Goal: Information Seeking & Learning: Learn about a topic

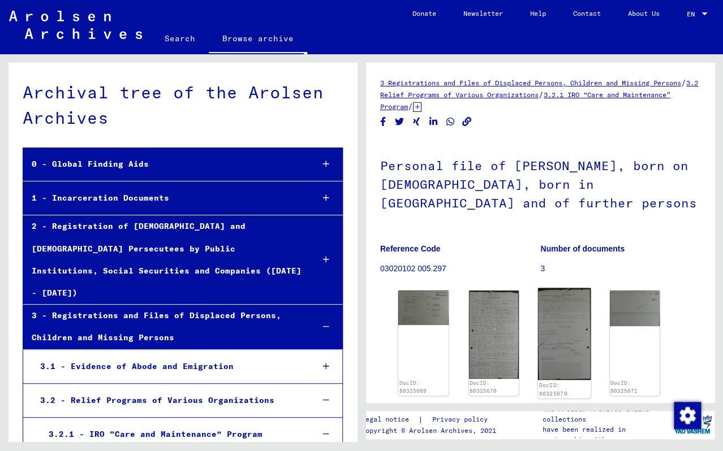
click at [557, 329] on img at bounding box center [564, 334] width 53 height 92
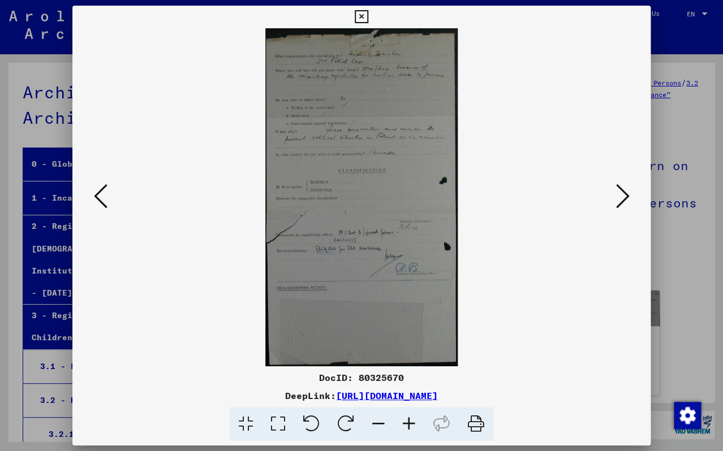
click at [407, 426] on icon at bounding box center [409, 424] width 31 height 34
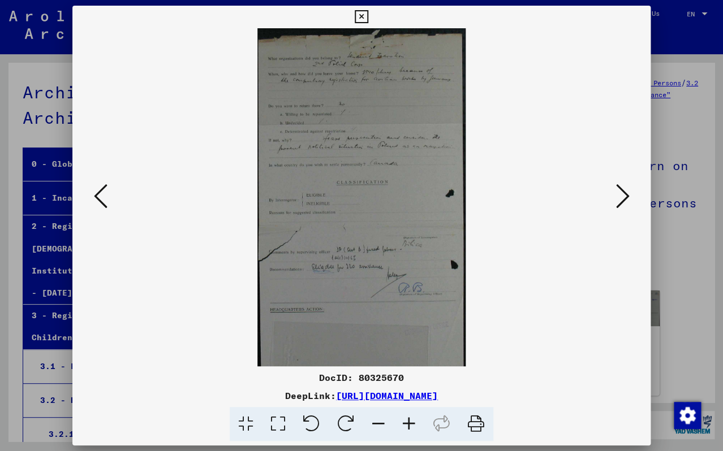
click at [407, 426] on icon at bounding box center [409, 424] width 31 height 34
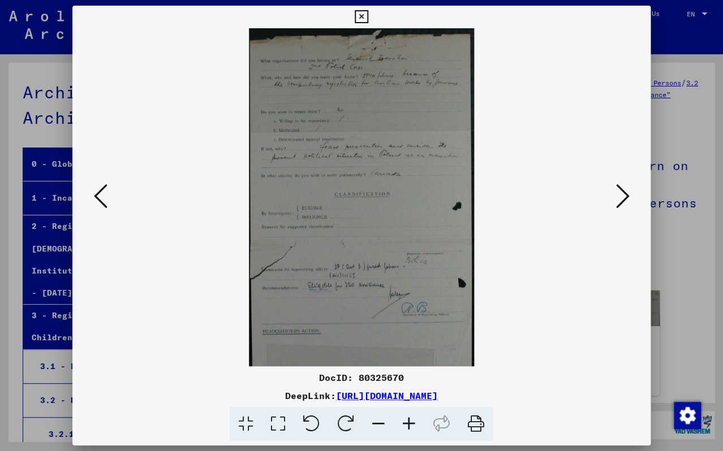
click at [407, 426] on icon at bounding box center [409, 424] width 31 height 34
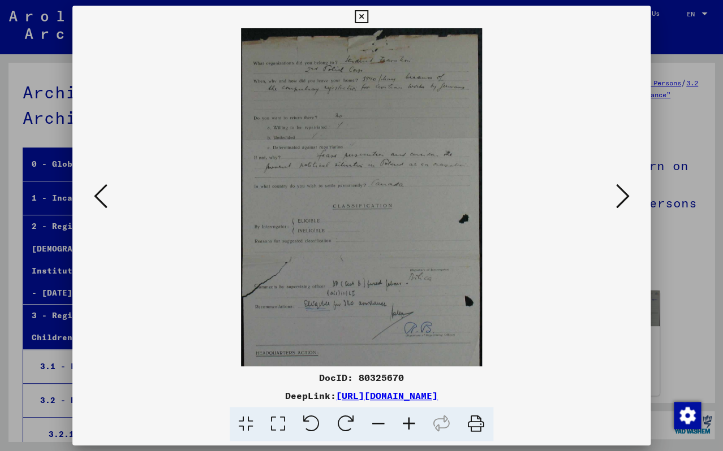
click at [407, 426] on icon at bounding box center [409, 424] width 31 height 34
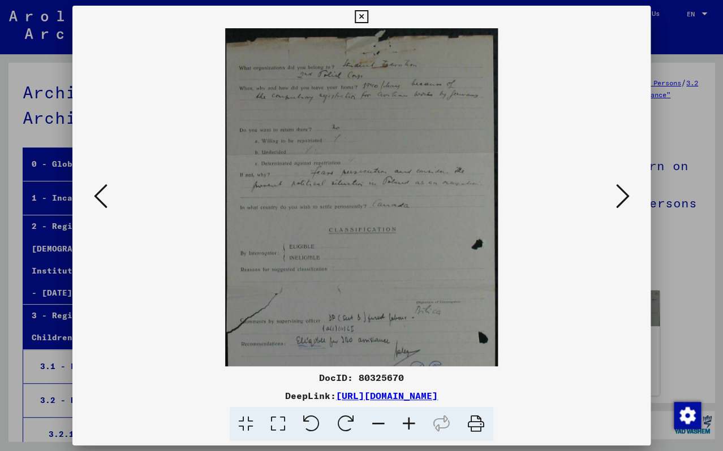
click at [407, 426] on icon at bounding box center [409, 424] width 31 height 34
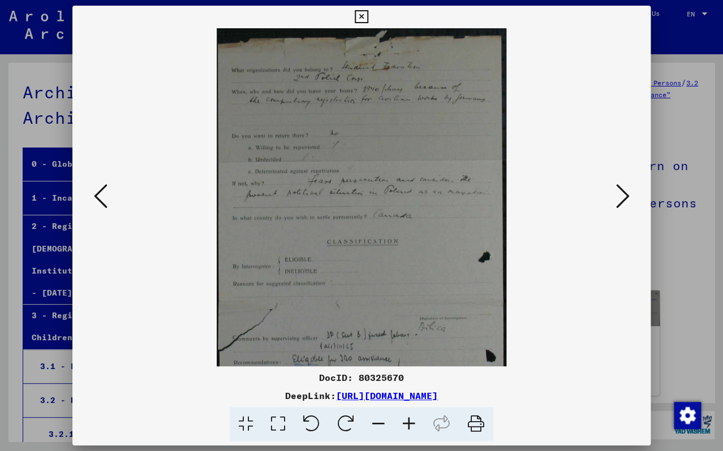
click at [408, 426] on icon at bounding box center [409, 424] width 31 height 34
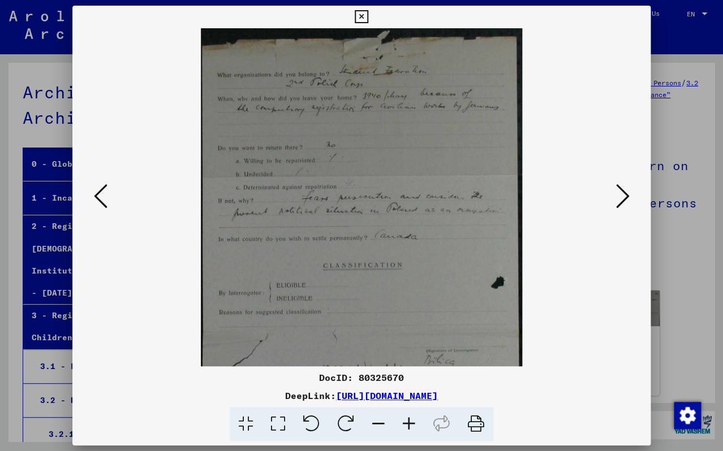
click at [409, 426] on icon at bounding box center [409, 424] width 31 height 34
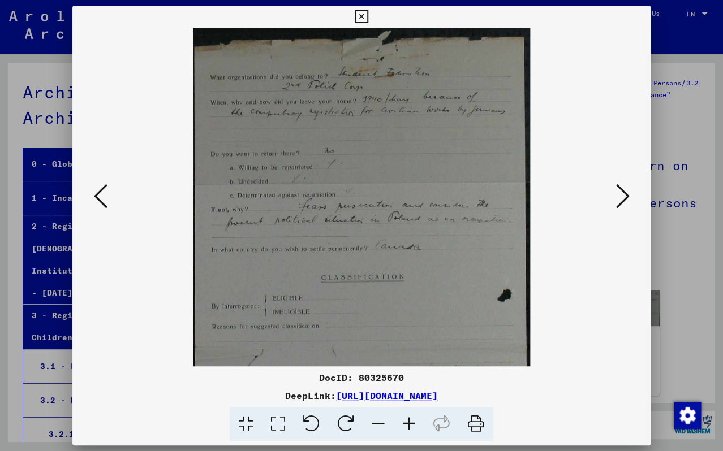
click at [410, 426] on icon at bounding box center [409, 424] width 31 height 34
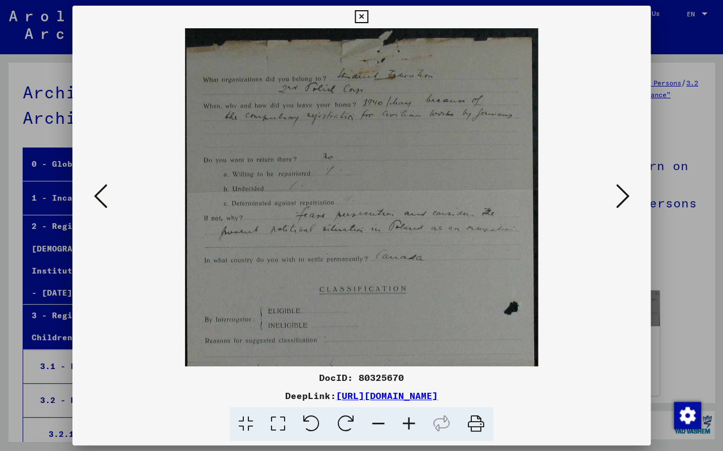
click at [410, 426] on icon at bounding box center [409, 424] width 31 height 34
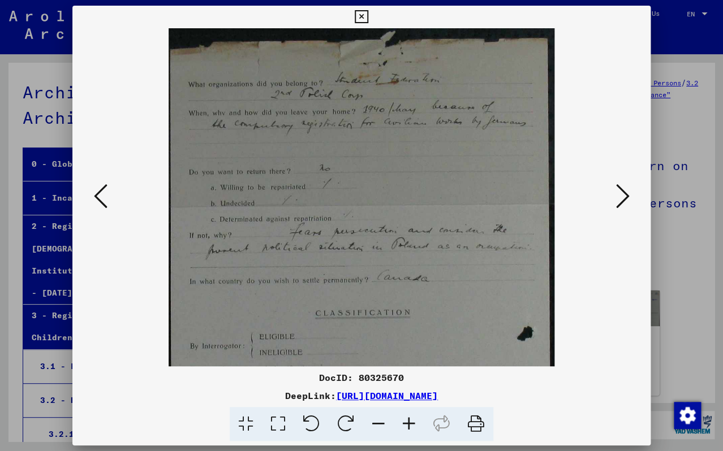
click at [411, 426] on icon at bounding box center [409, 424] width 31 height 34
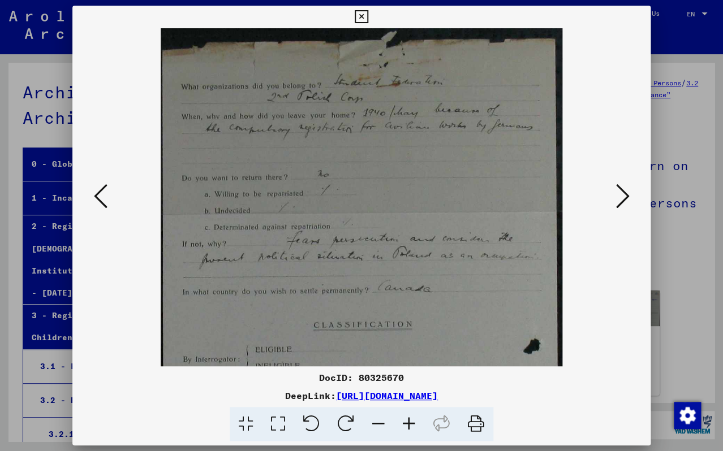
click at [411, 425] on icon at bounding box center [409, 424] width 31 height 34
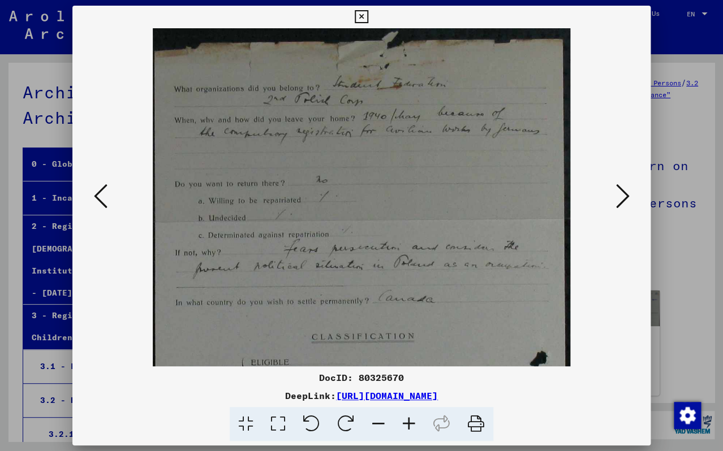
click at [411, 425] on icon at bounding box center [409, 424] width 31 height 34
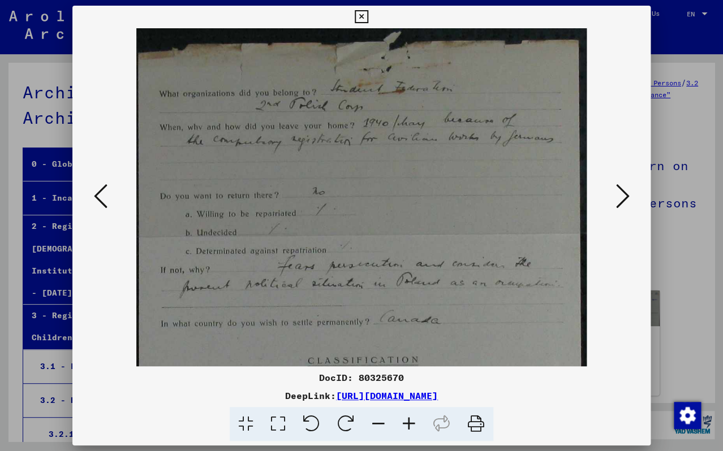
click at [412, 425] on icon at bounding box center [409, 424] width 31 height 34
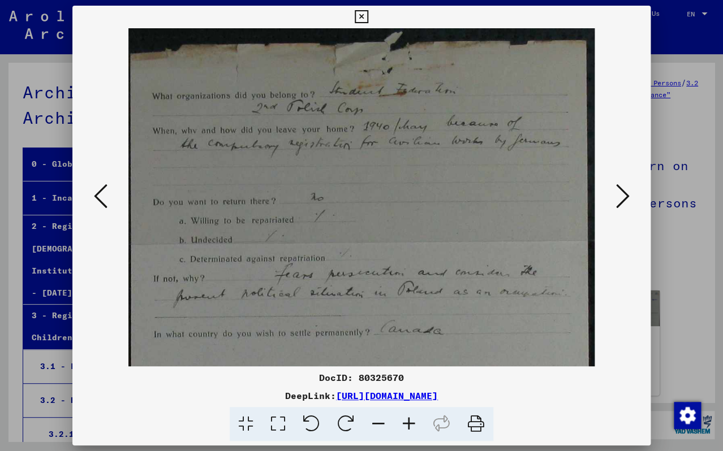
click at [412, 425] on icon at bounding box center [409, 424] width 31 height 34
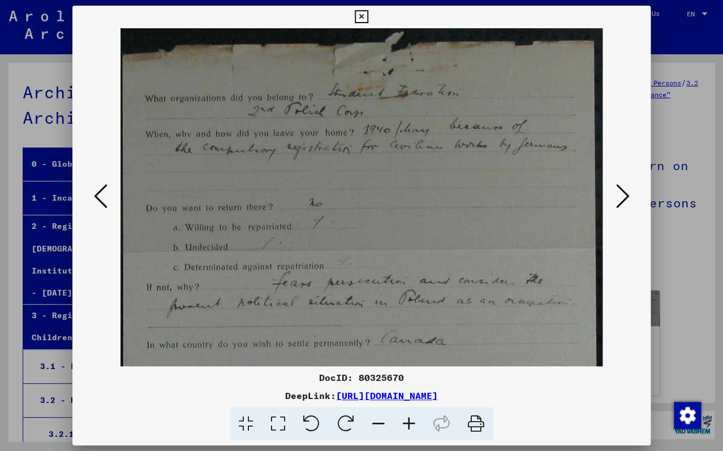
click at [412, 425] on icon at bounding box center [409, 424] width 31 height 34
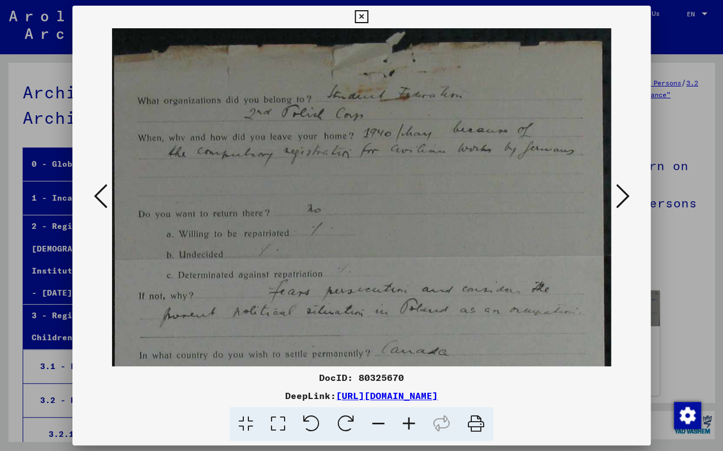
click at [412, 424] on icon at bounding box center [409, 424] width 31 height 34
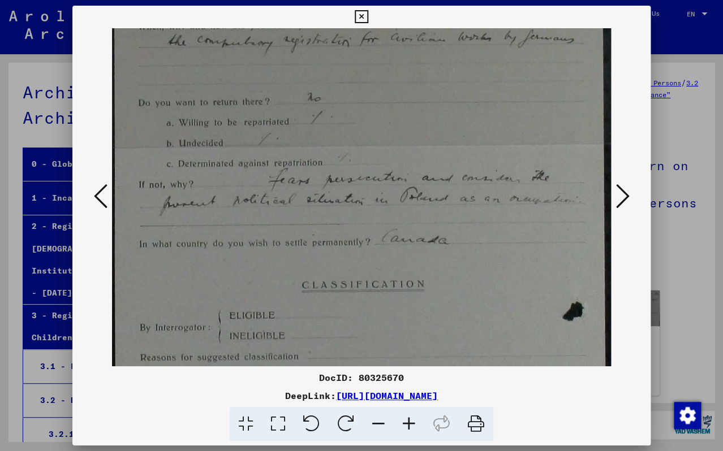
scroll to position [116, 0]
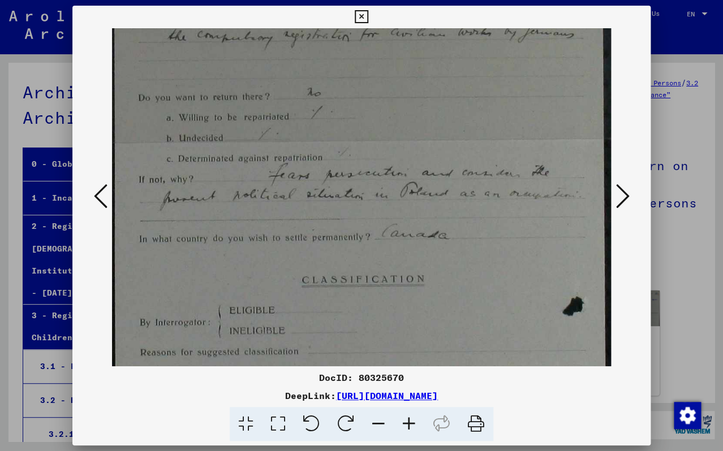
drag, startPoint x: 433, startPoint y: 310, endPoint x: 405, endPoint y: 194, distance: 119.9
click at [405, 194] on img at bounding box center [361, 349] width 498 height 875
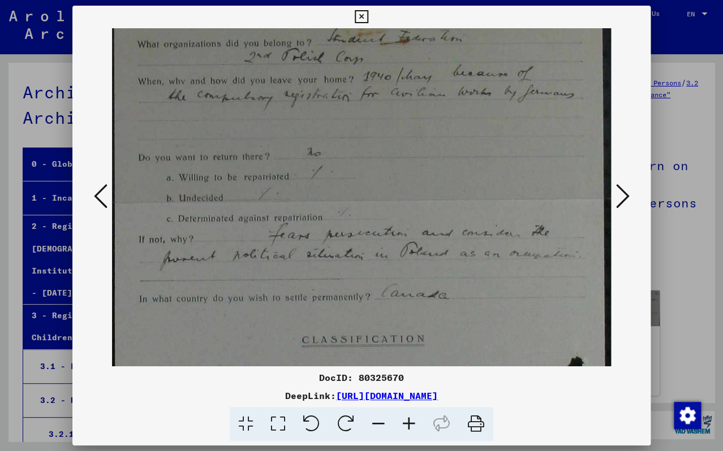
scroll to position [45, 0]
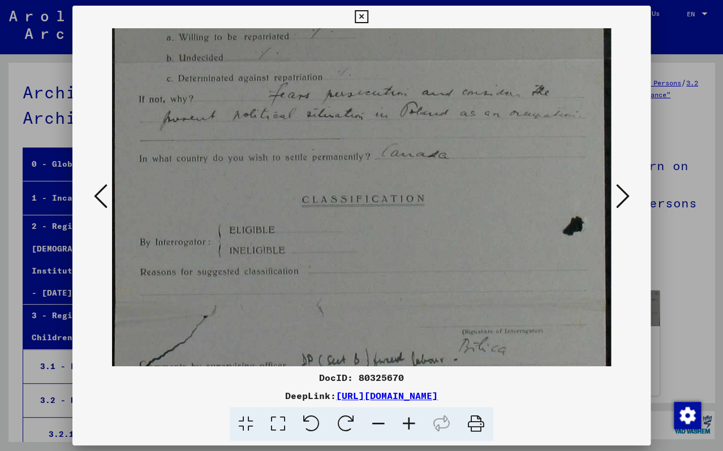
drag, startPoint x: 451, startPoint y: 262, endPoint x: 410, endPoint y: 182, distance: 90.0
click at [410, 182] on img at bounding box center [361, 269] width 498 height 875
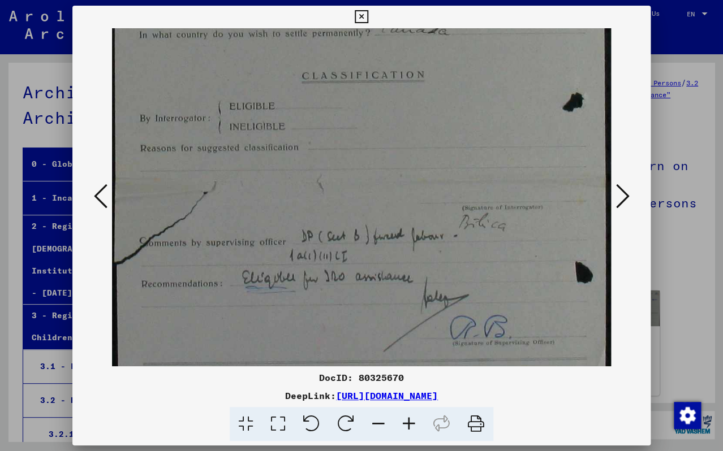
drag, startPoint x: 421, startPoint y: 297, endPoint x: 398, endPoint y: 169, distance: 130.4
click at [399, 172] on img at bounding box center [361, 145] width 498 height 875
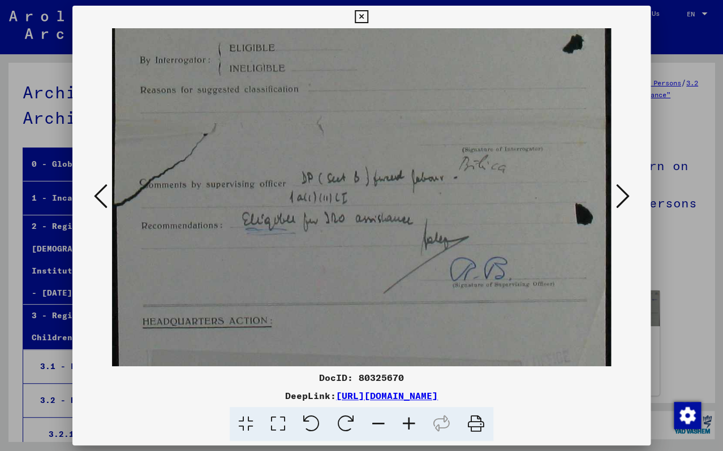
drag, startPoint x: 412, startPoint y: 244, endPoint x: 394, endPoint y: 161, distance: 85.1
click at [395, 166] on img at bounding box center [361, 86] width 498 height 875
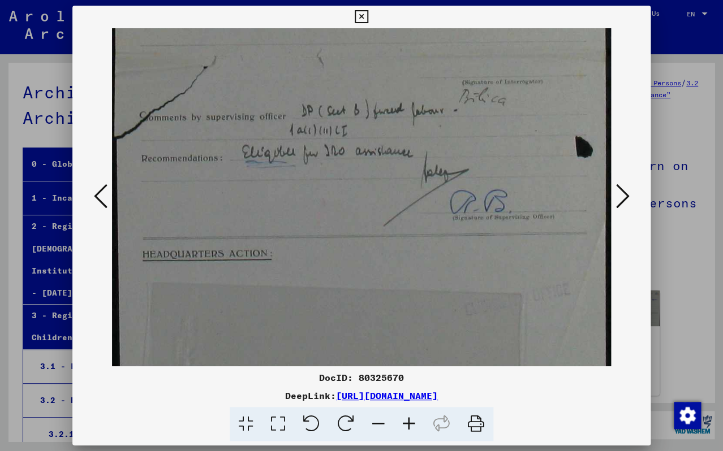
drag, startPoint x: 390, startPoint y: 223, endPoint x: 373, endPoint y: 171, distance: 55.1
click at [373, 171] on img at bounding box center [361, 19] width 498 height 875
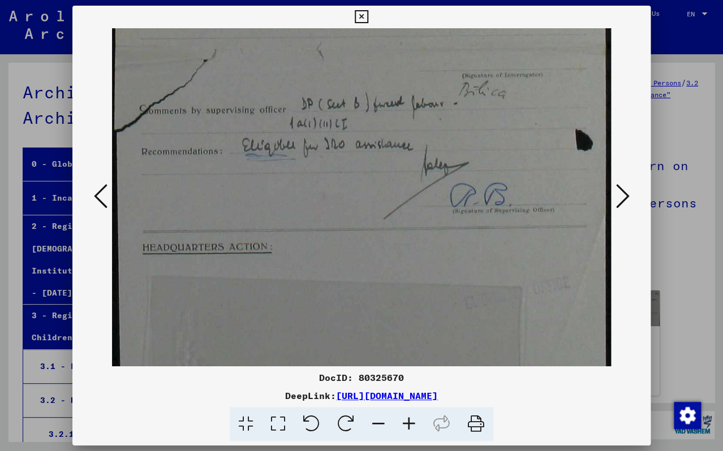
click at [677, 218] on div at bounding box center [361, 225] width 723 height 451
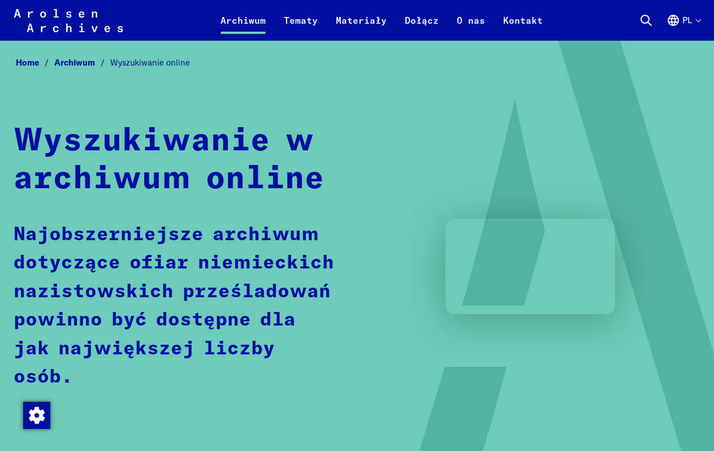
scroll to position [556, 0]
